Goal: Information Seeking & Learning: Learn about a topic

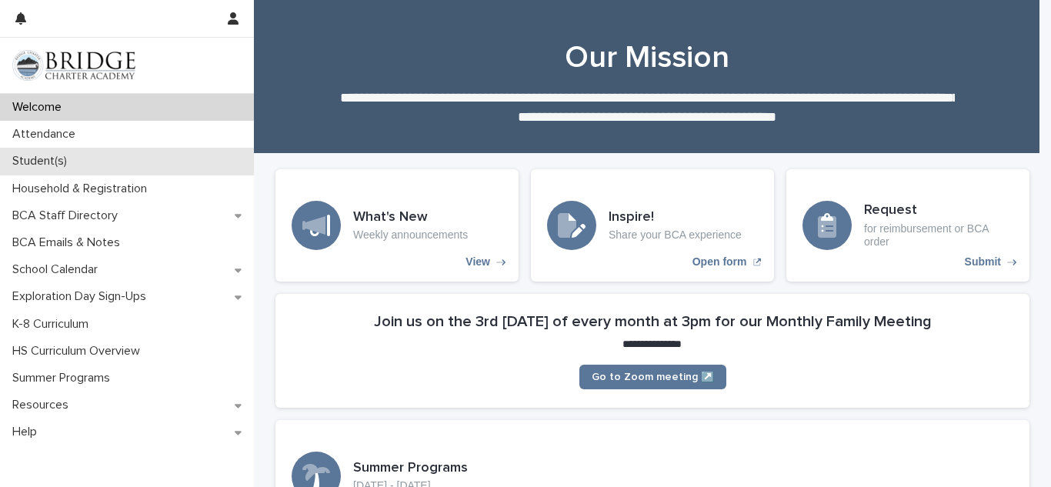
click at [177, 161] on div "Student(s)" at bounding box center [127, 161] width 254 height 27
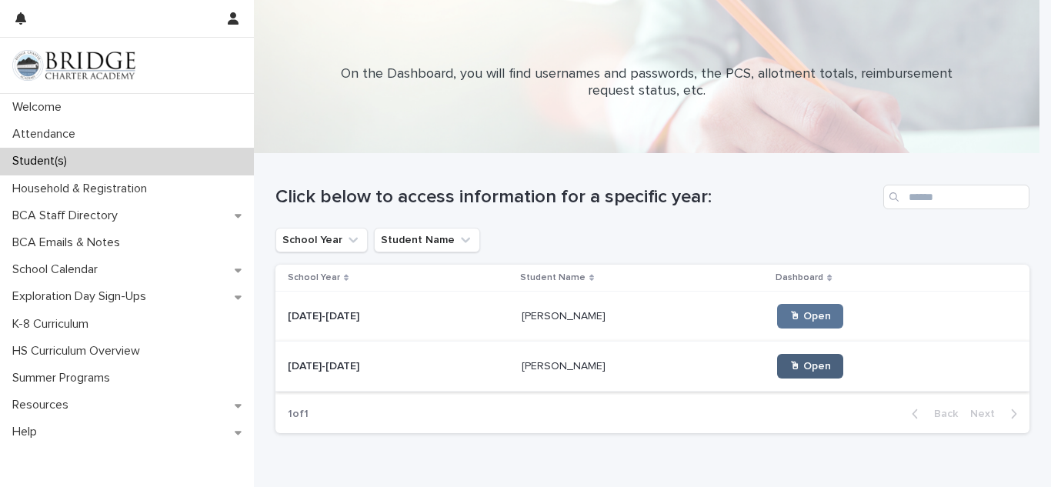
click at [790, 370] on span "🖱 Open" at bounding box center [811, 366] width 42 height 11
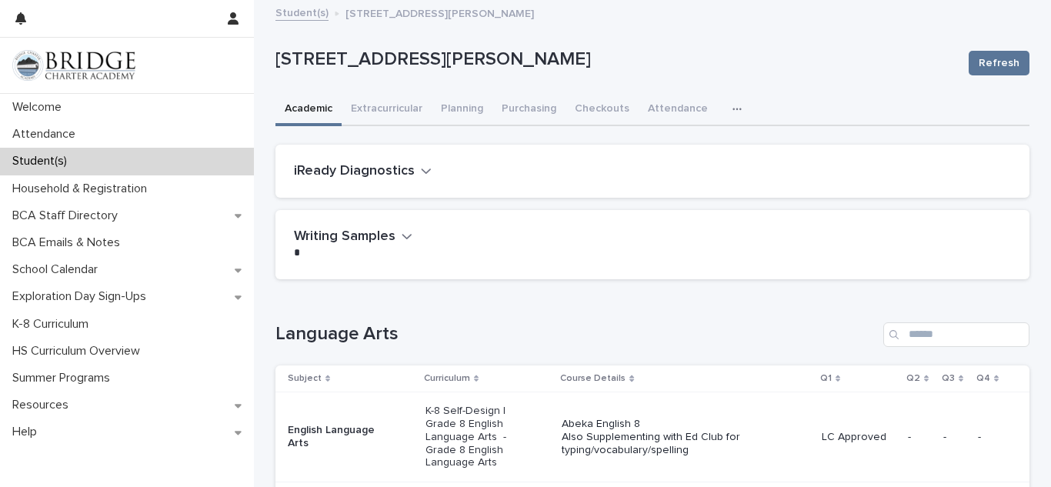
click at [733, 111] on icon "button" at bounding box center [737, 109] width 9 height 11
click at [353, 169] on h2 "iReady Diagnostics" at bounding box center [354, 171] width 121 height 17
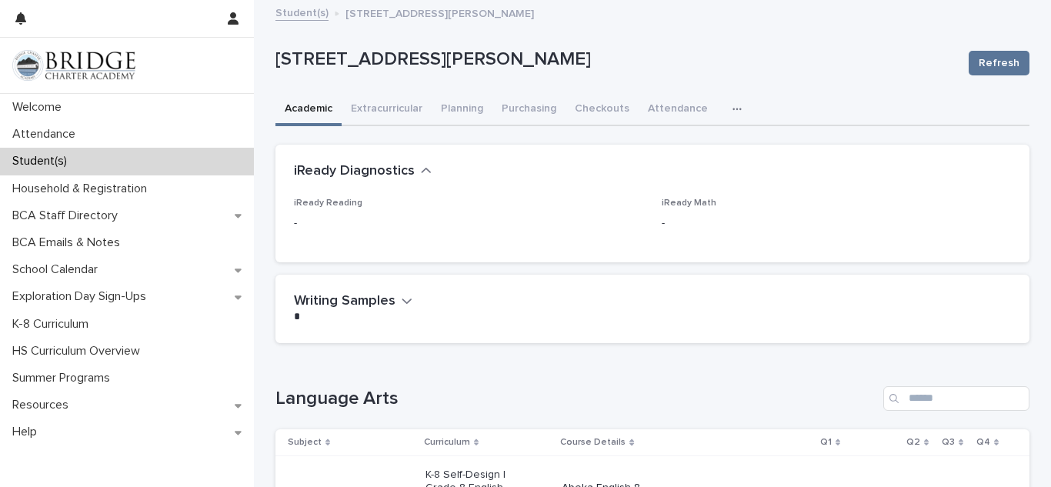
scroll to position [100, 0]
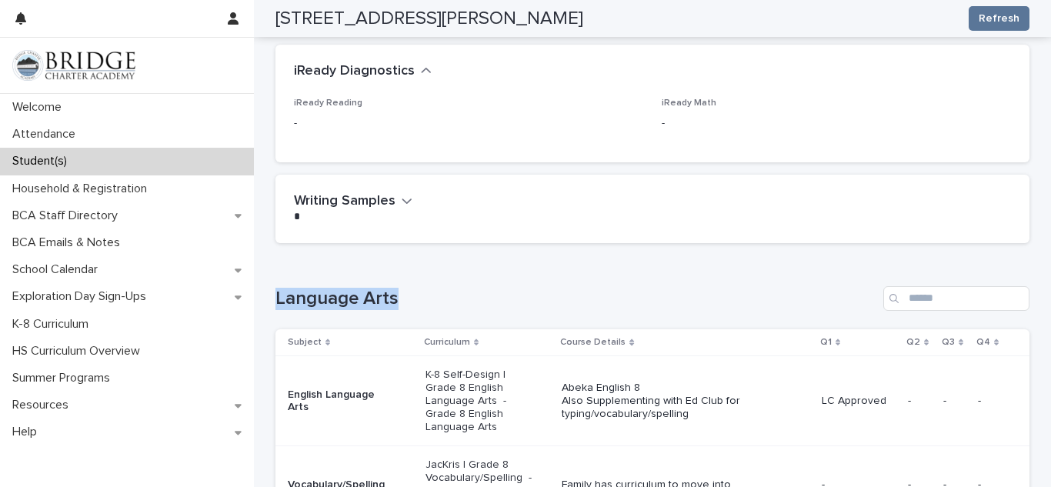
drag, startPoint x: 546, startPoint y: 276, endPoint x: 585, endPoint y: 278, distance: 39.3
click at [585, 278] on div "Loading... Saving… Language Arts Subject Curriculum Course Details Q1 Q2 Q3 Q4 …" at bounding box center [653, 455] width 754 height 399
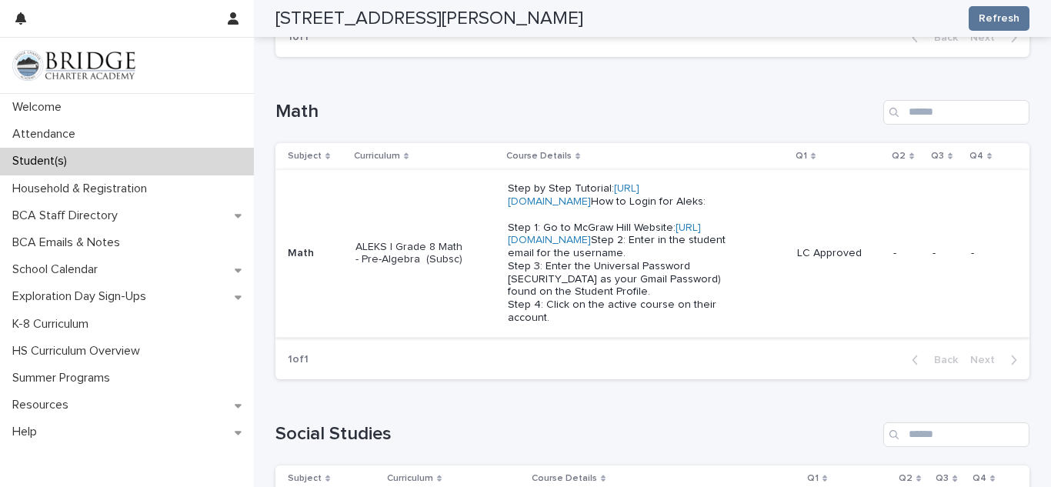
scroll to position [687, 0]
click at [590, 246] on link "[URL][DOMAIN_NAME]" at bounding box center [604, 234] width 193 height 24
